Goal: Transaction & Acquisition: Obtain resource

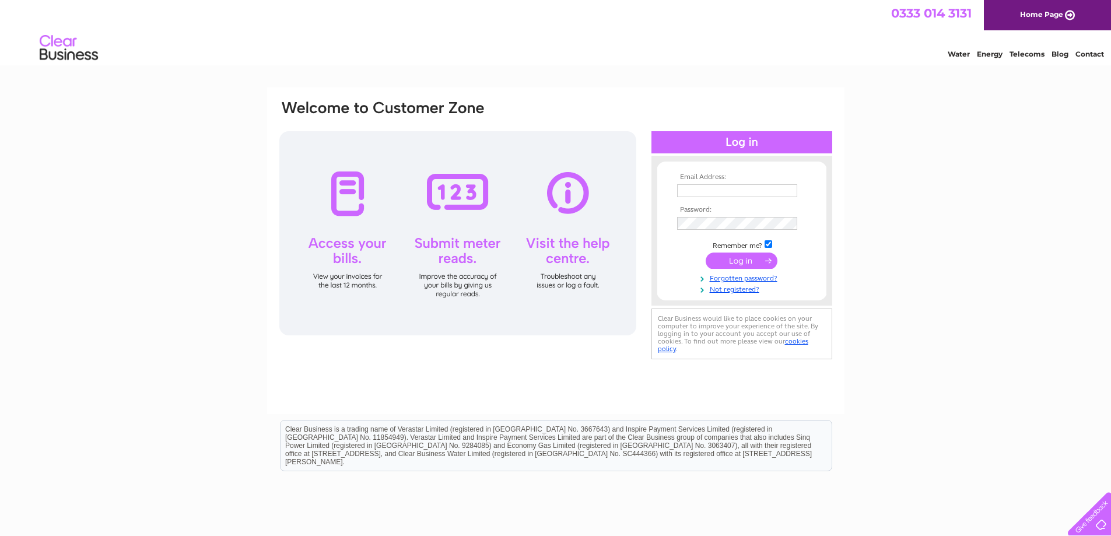
type input "KANDMDISCOUNTBEDS@GMAIL.COM"
click at [736, 259] on input "submit" at bounding box center [742, 260] width 72 height 16
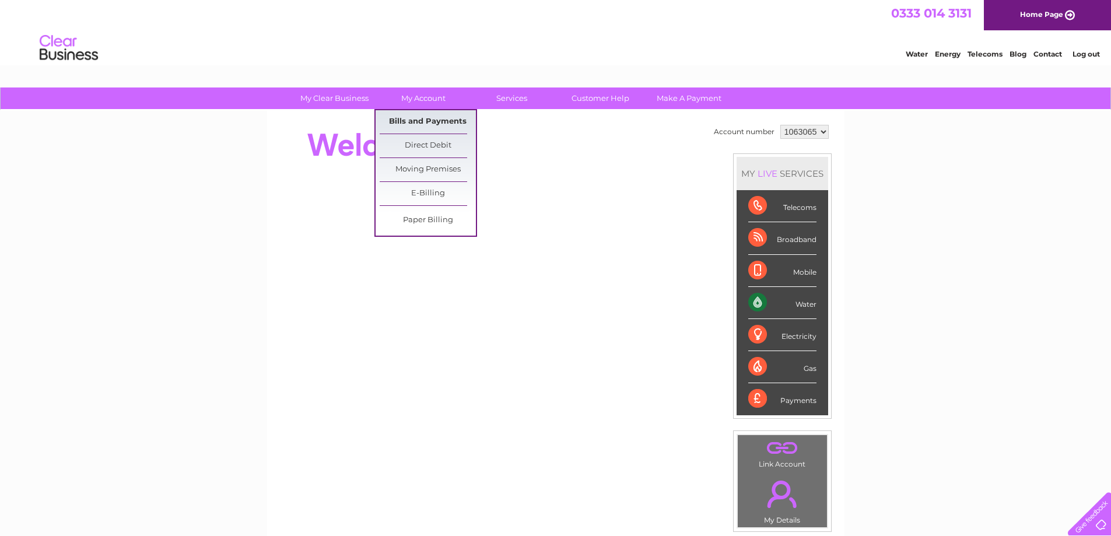
click at [416, 119] on link "Bills and Payments" at bounding box center [428, 121] width 96 height 23
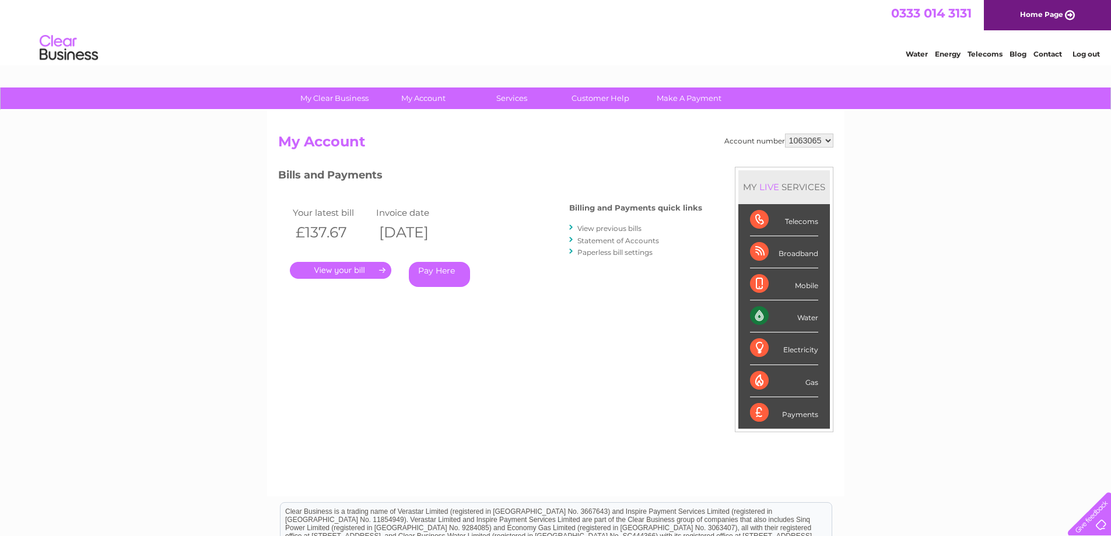
click at [348, 268] on link "." at bounding box center [340, 270] width 101 height 17
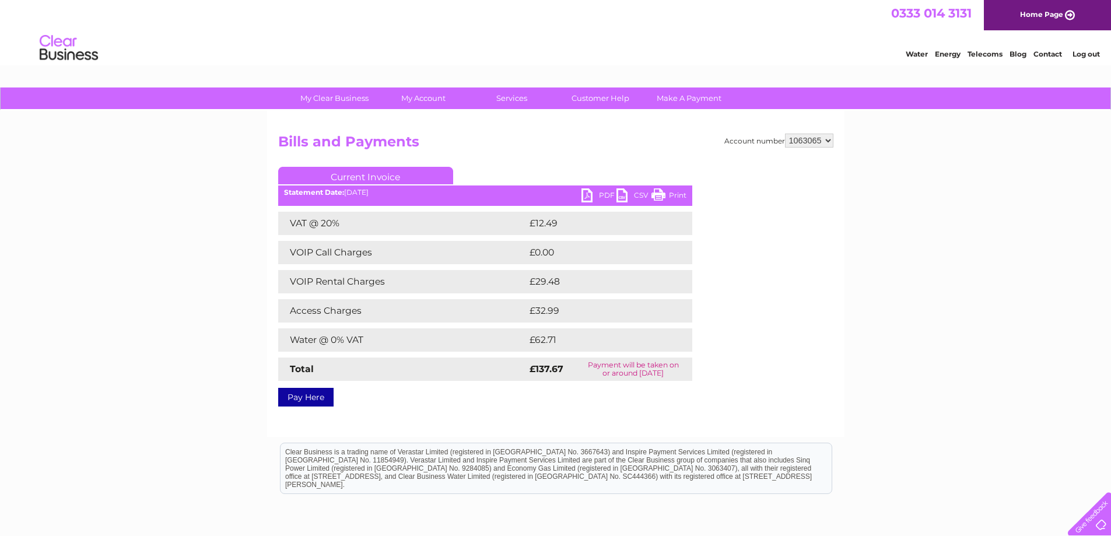
click at [591, 195] on link "PDF" at bounding box center [598, 196] width 35 height 17
click at [1089, 53] on link "Log out" at bounding box center [1085, 54] width 27 height 9
